Goal: Transaction & Acquisition: Purchase product/service

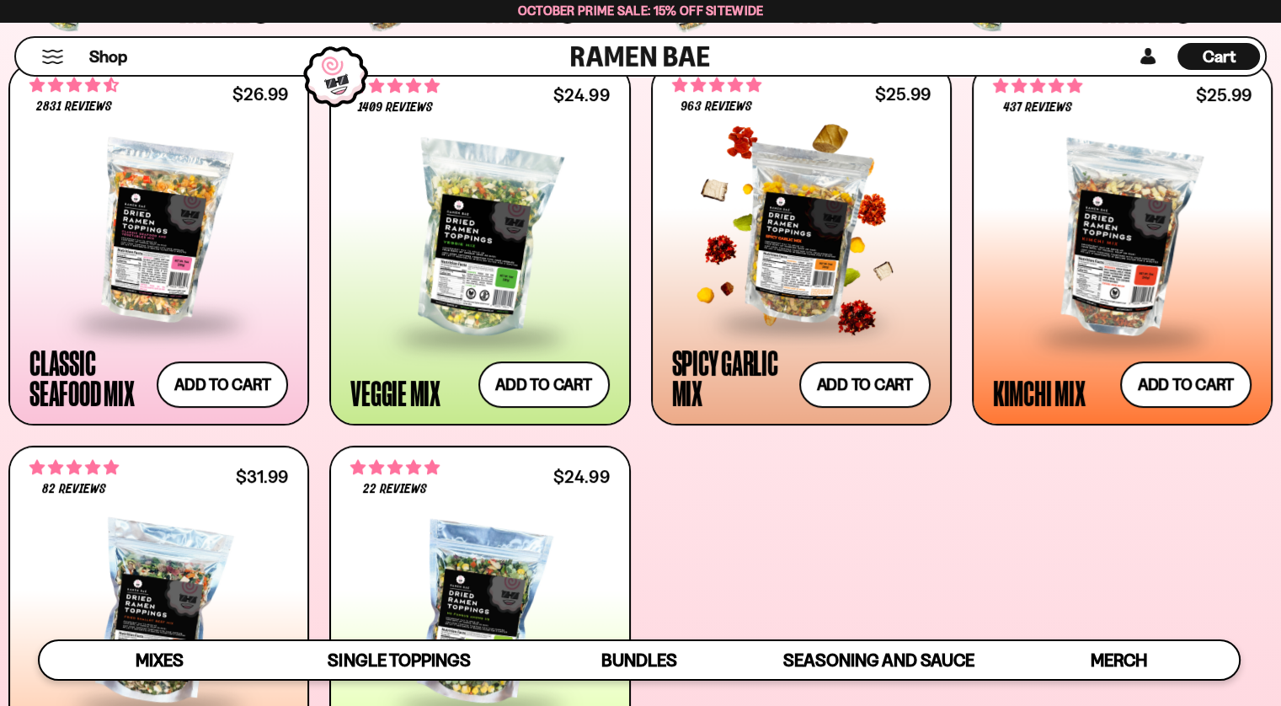
scroll to position [674, 0]
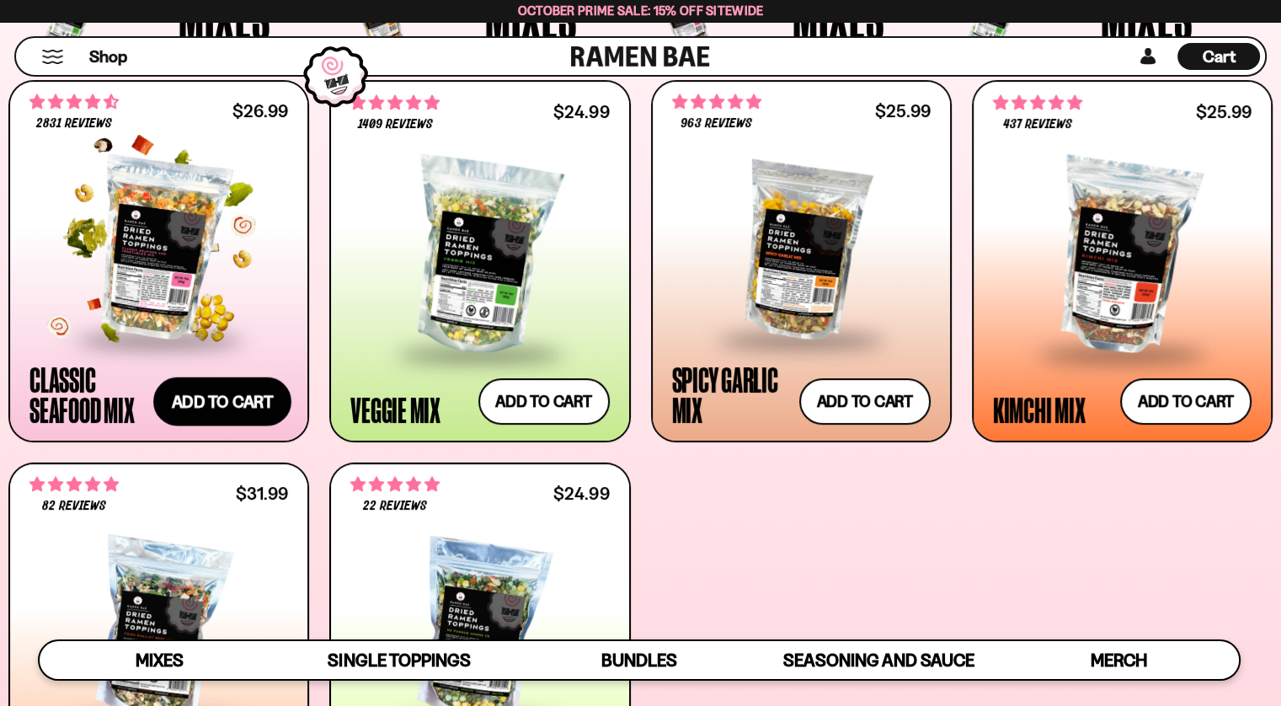
click at [216, 408] on button "Add to cart Add ― Regular price $26.99 Regular price Sale price $26.99 Unit pri…" at bounding box center [222, 401] width 138 height 49
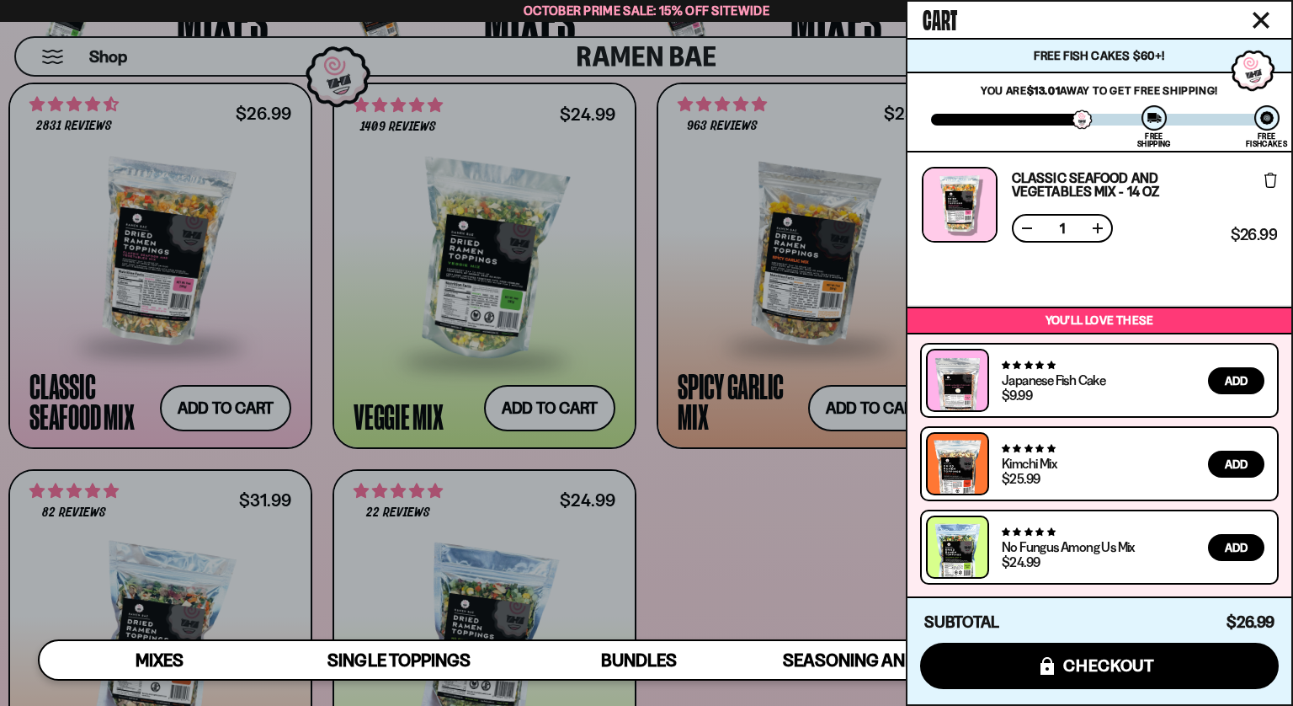
click at [1261, 16] on icon "Close cart" at bounding box center [1261, 20] width 17 height 17
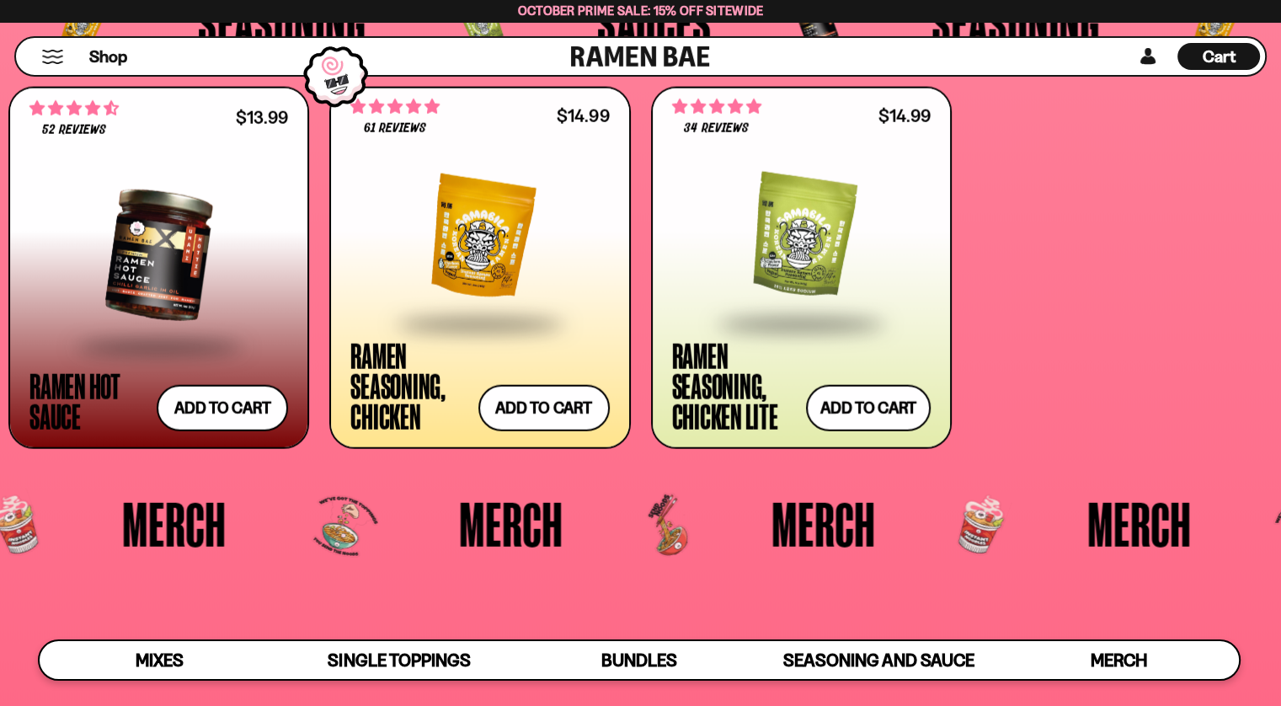
scroll to position [4125, 0]
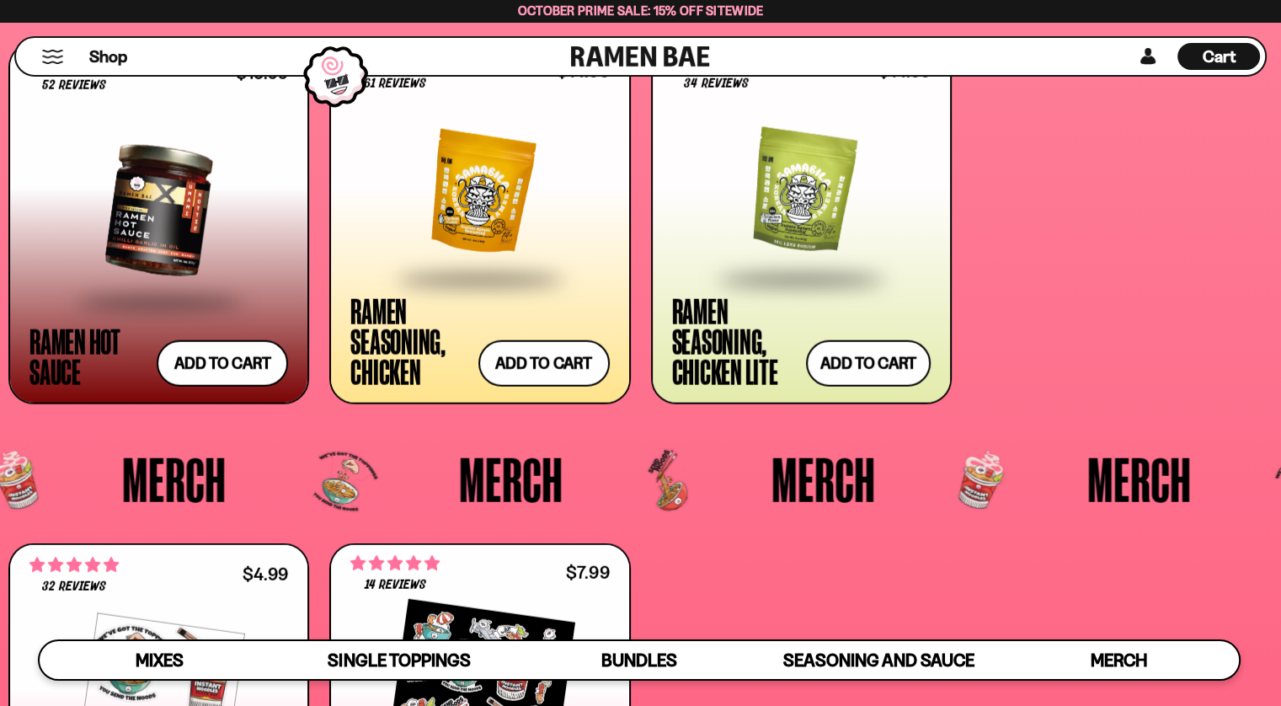
click at [750, 336] on div "Ramen Seasoning, Chicken Lite" at bounding box center [735, 341] width 126 height 91
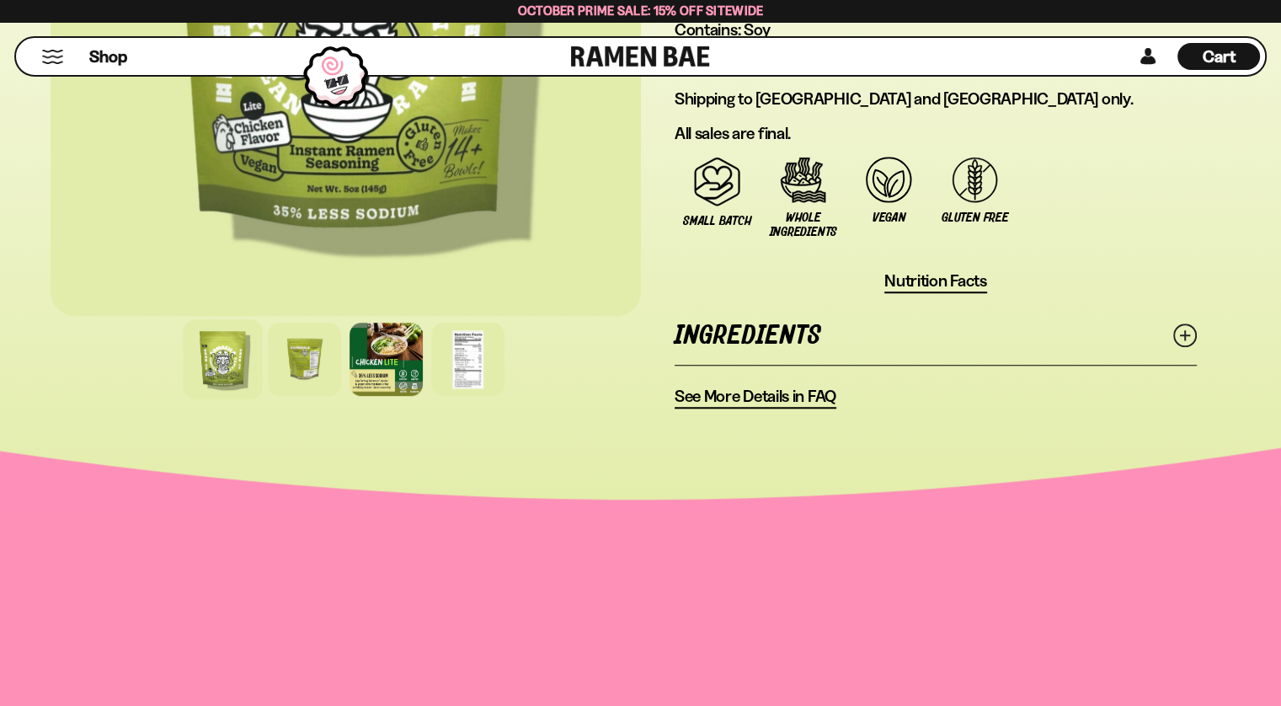
scroll to position [1347, 0]
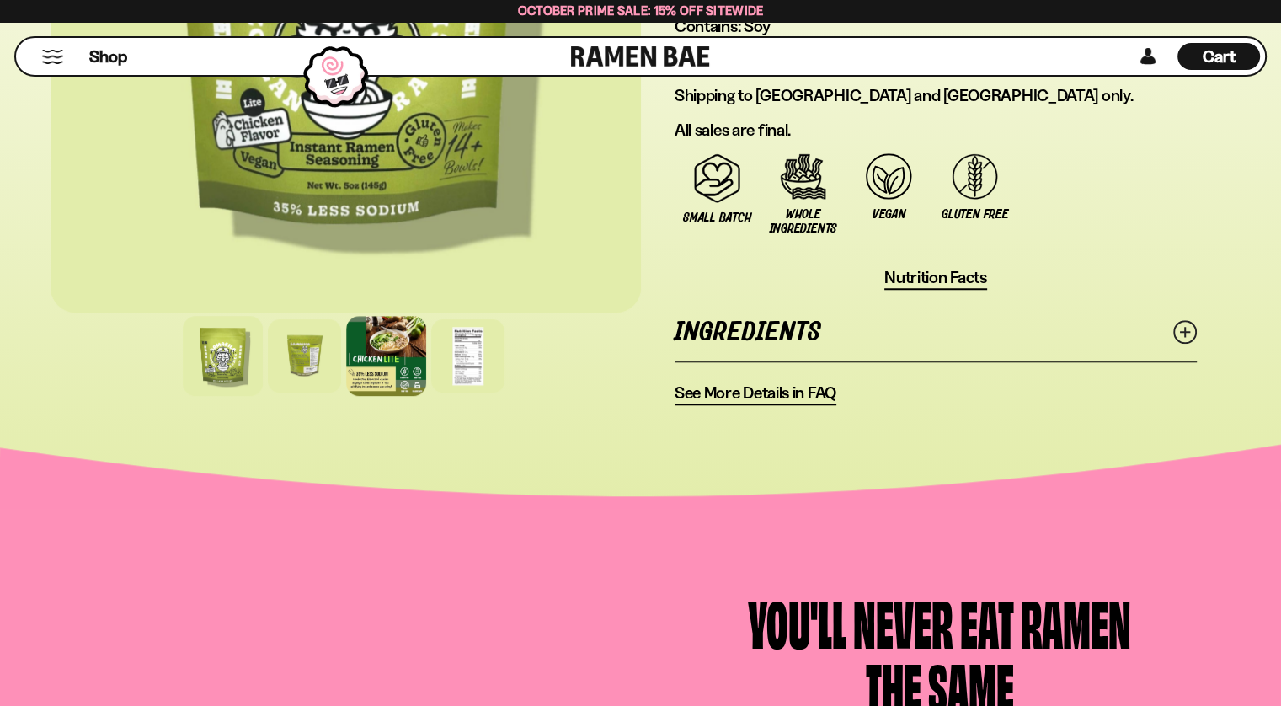
click at [379, 354] on div at bounding box center [386, 356] width 80 height 80
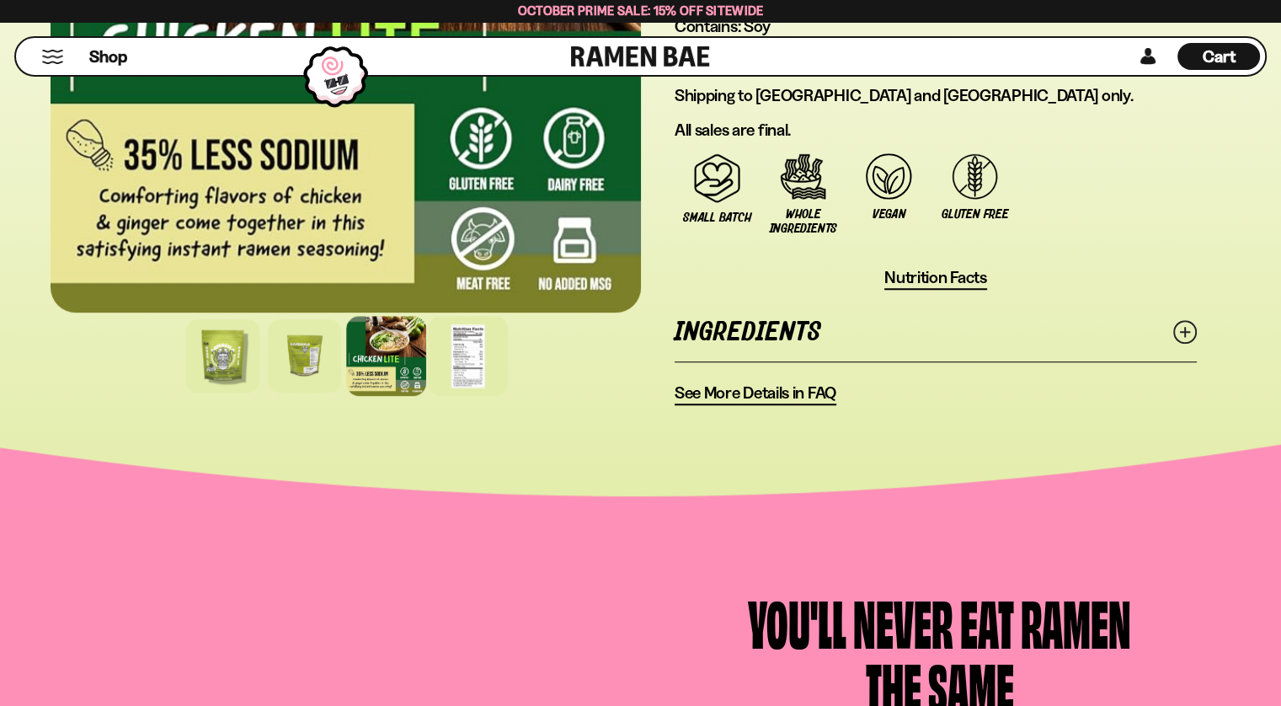
click at [471, 355] on div at bounding box center [468, 356] width 80 height 80
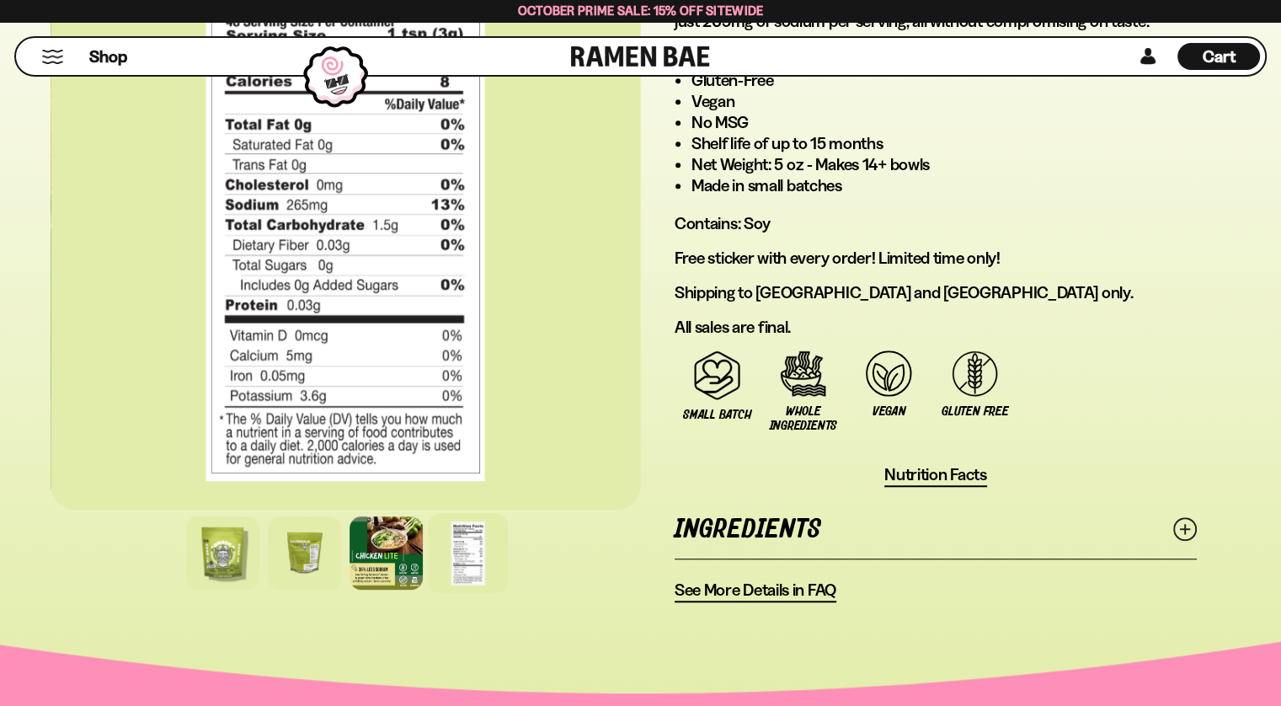
scroll to position [1179, 0]
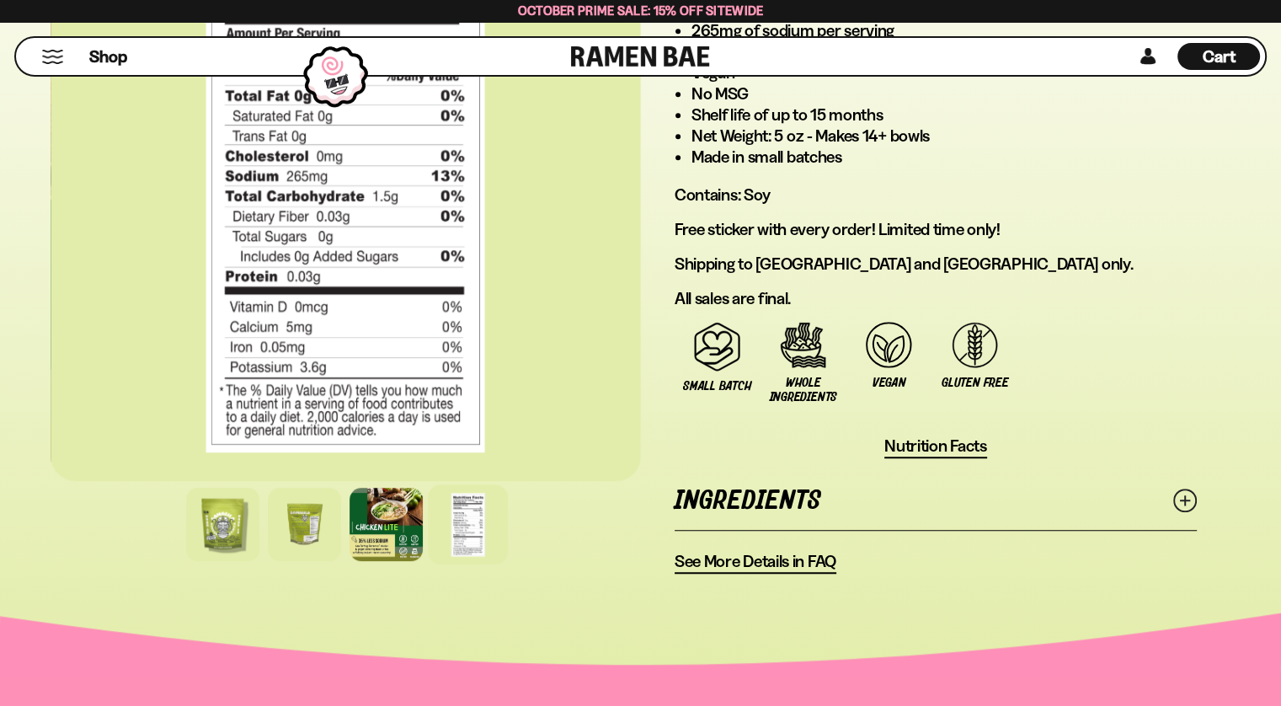
click at [740, 558] on span "See More Details in FAQ" at bounding box center [755, 561] width 162 height 21
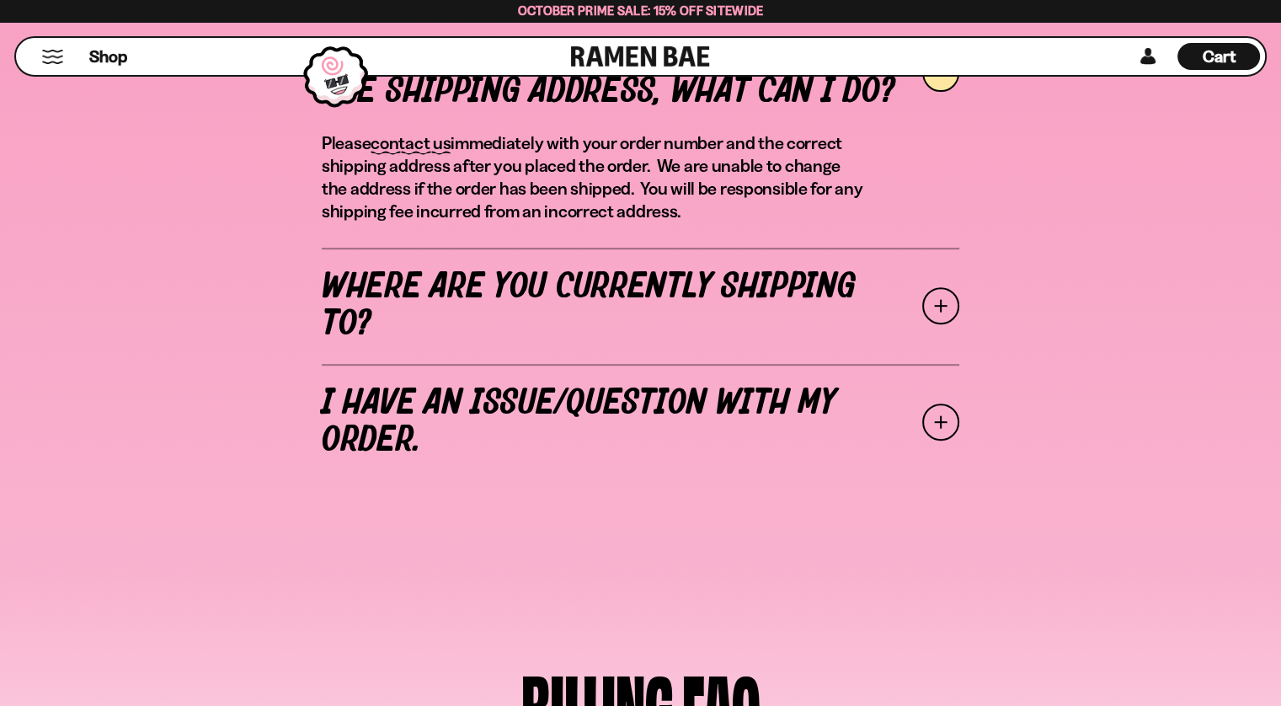
scroll to position [648, 0]
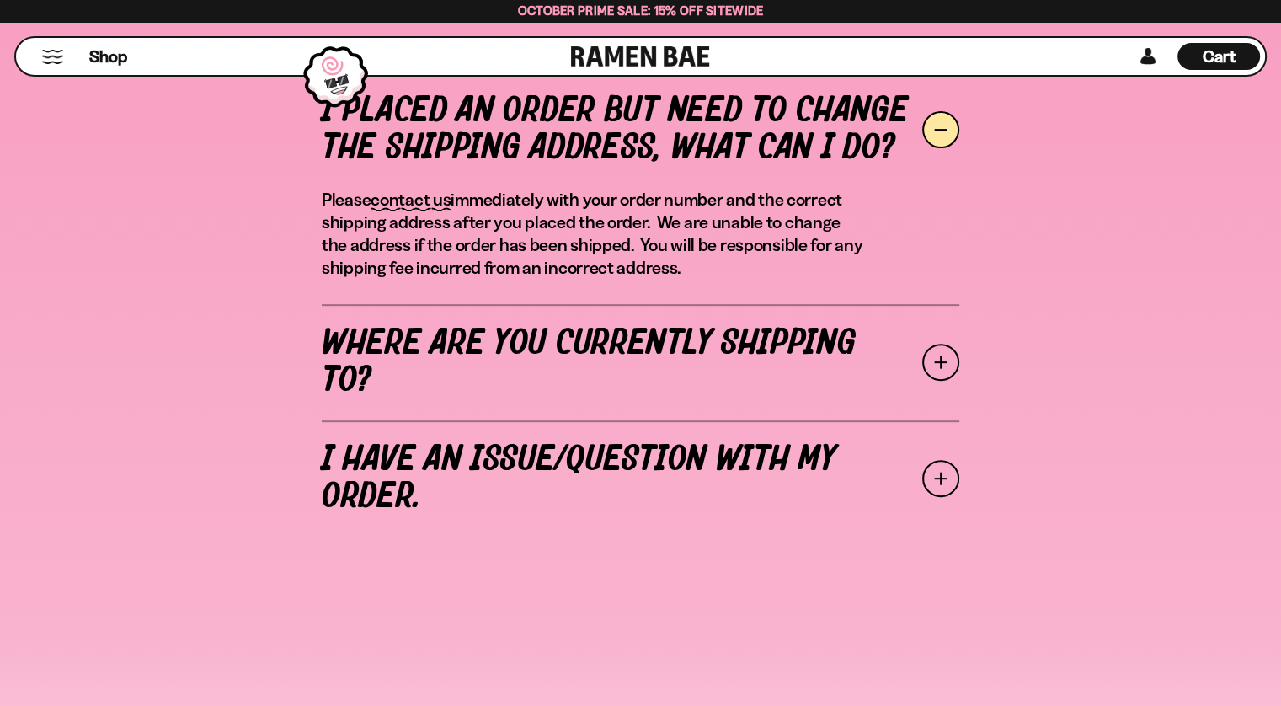
click at [576, 9] on span "October Prime Sale: 15% off Sitewide" at bounding box center [641, 11] width 246 height 16
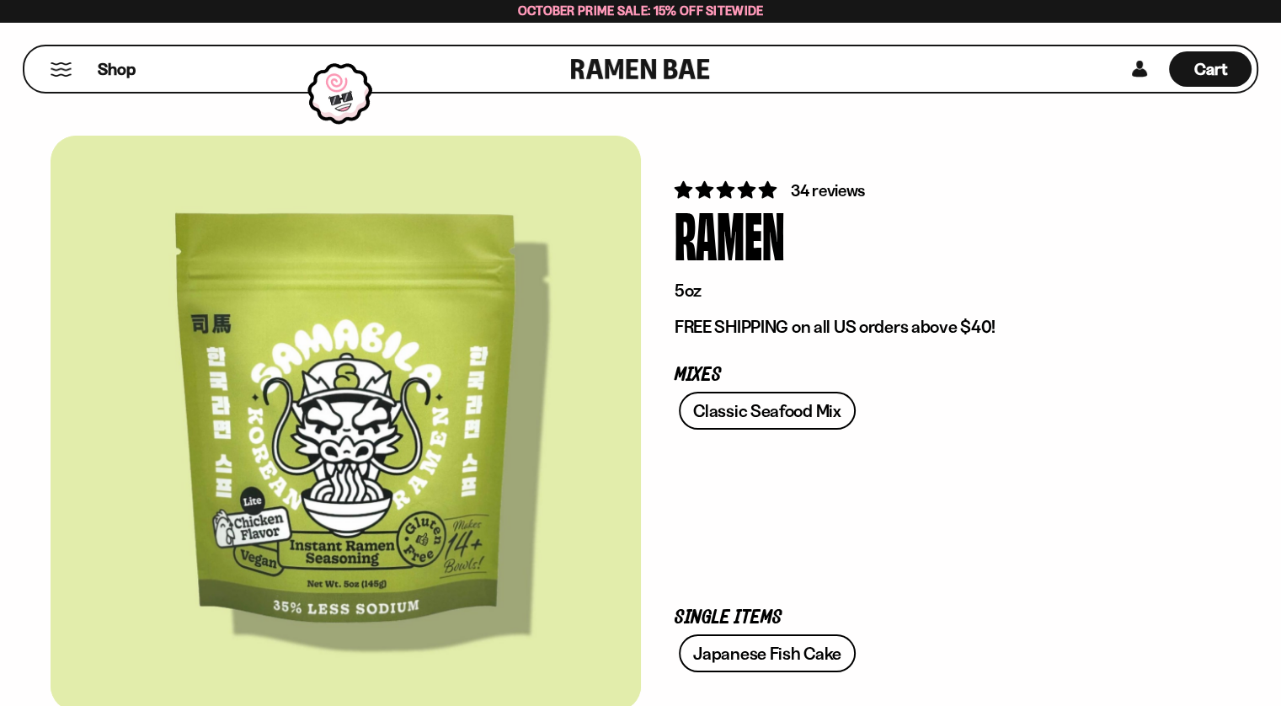
scroll to position [1179, 0]
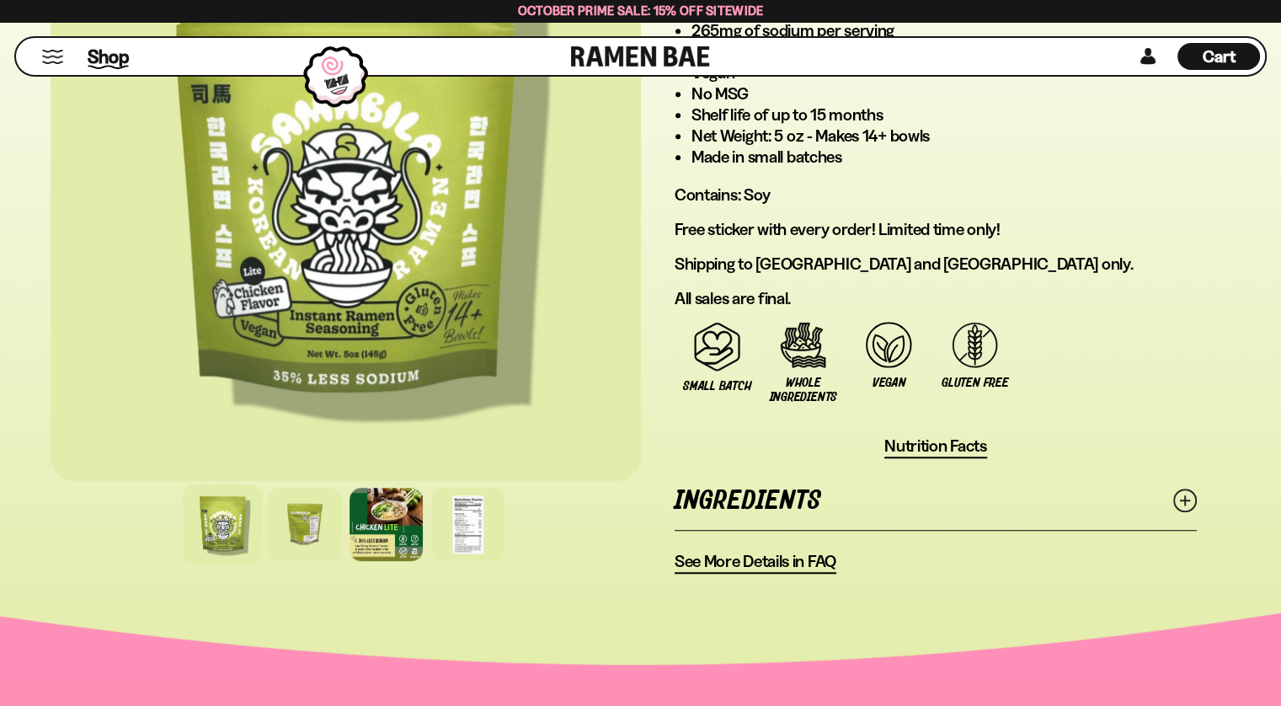
click at [113, 53] on span "Shop" at bounding box center [108, 56] width 41 height 25
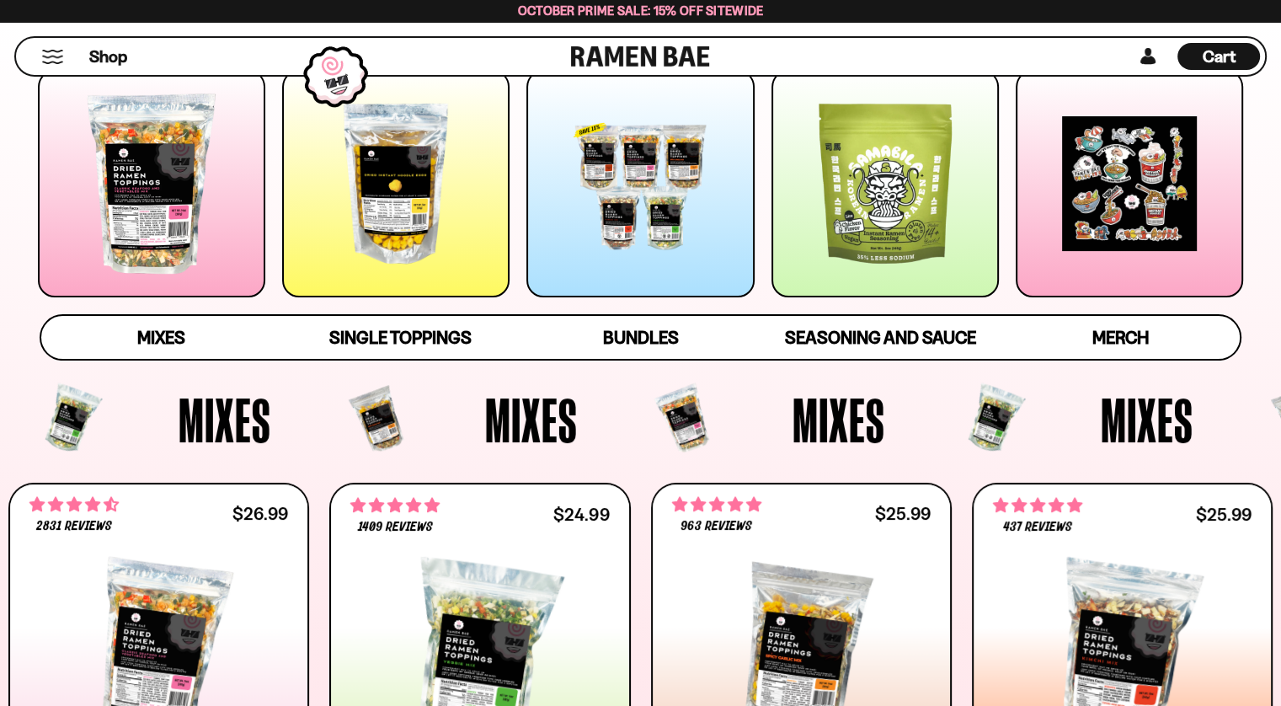
scroll to position [337, 0]
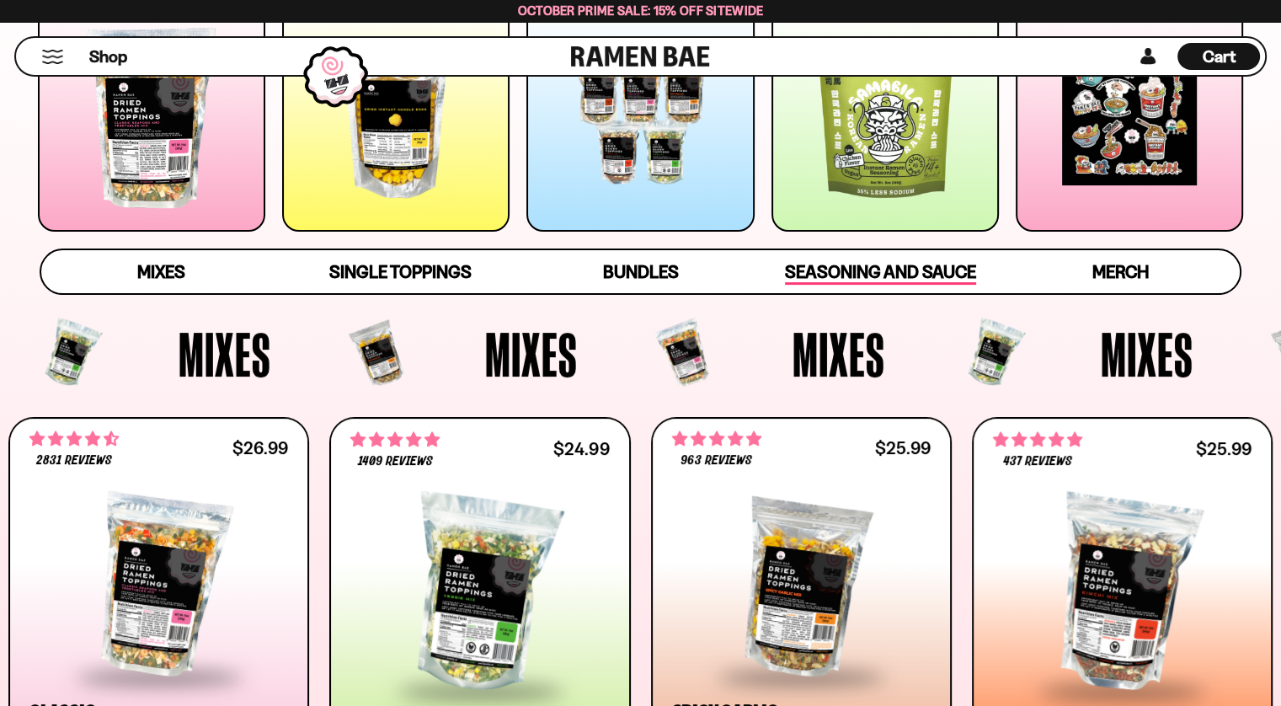
click at [850, 263] on span "Seasoning and Sauce" at bounding box center [880, 273] width 191 height 24
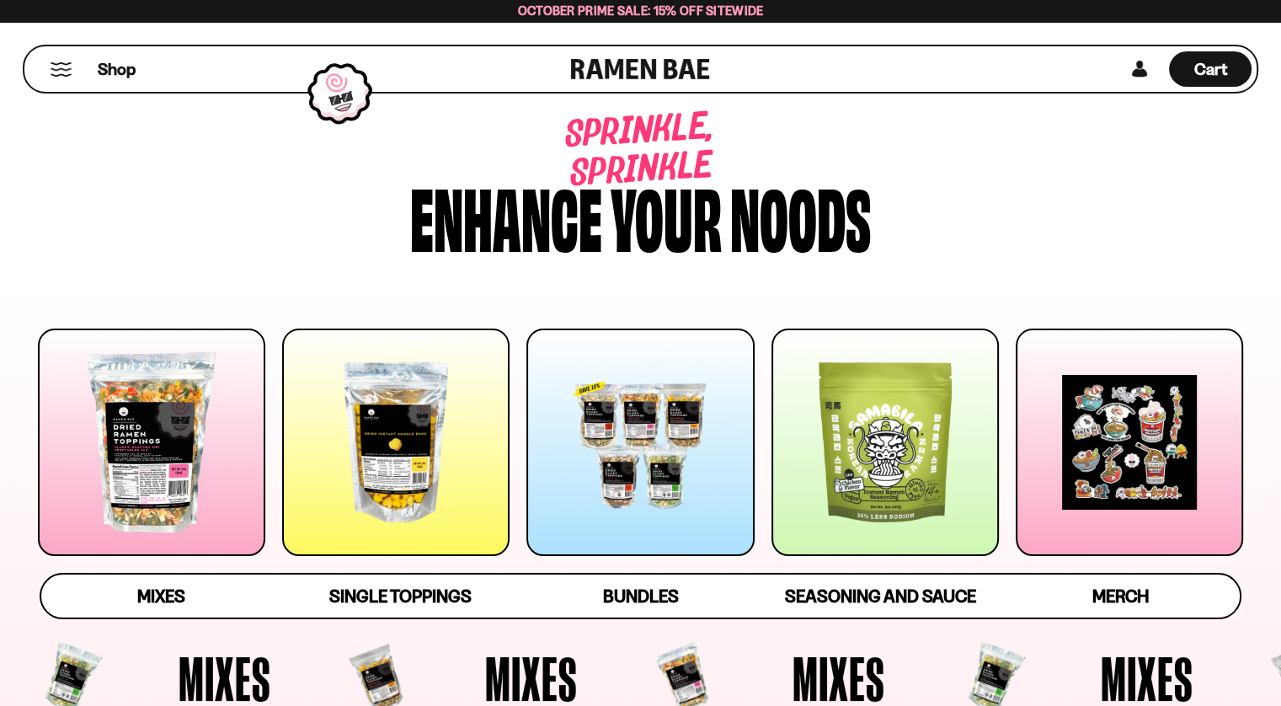
scroll to position [0, 0]
